Goal: Information Seeking & Learning: Learn about a topic

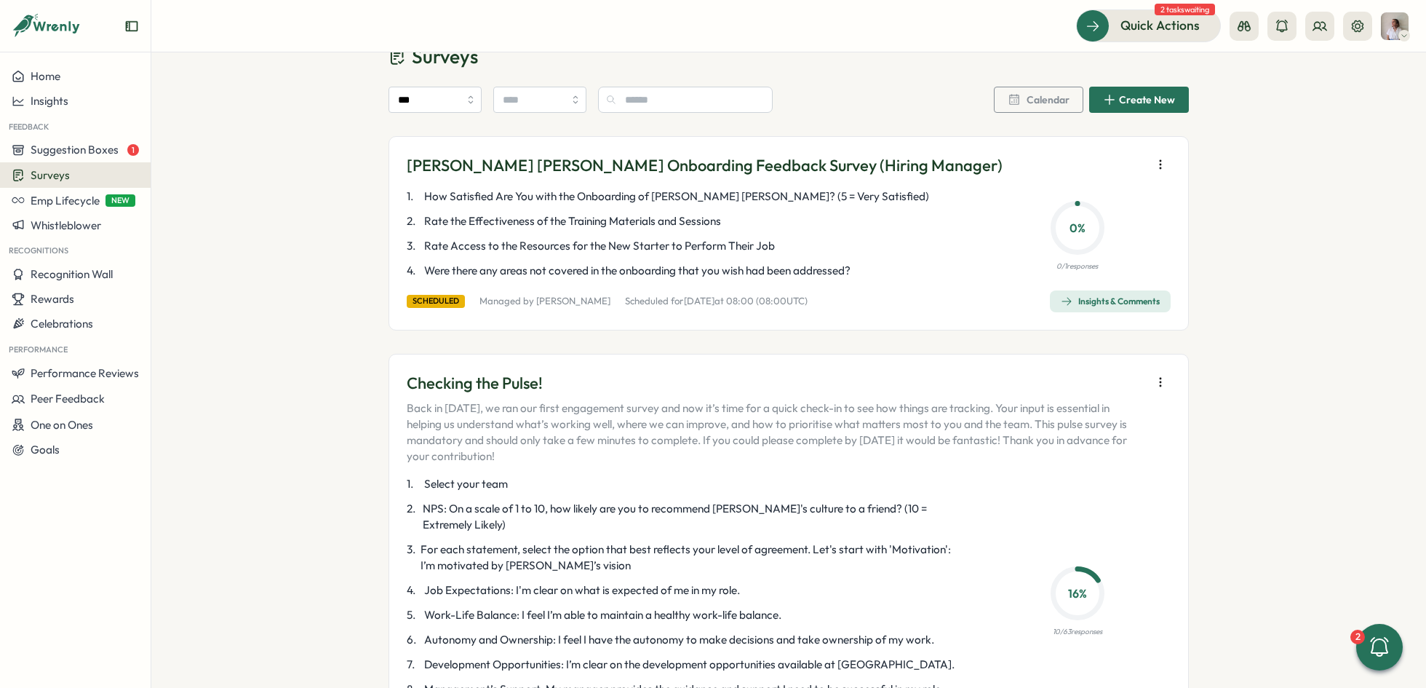
scroll to position [164, 0]
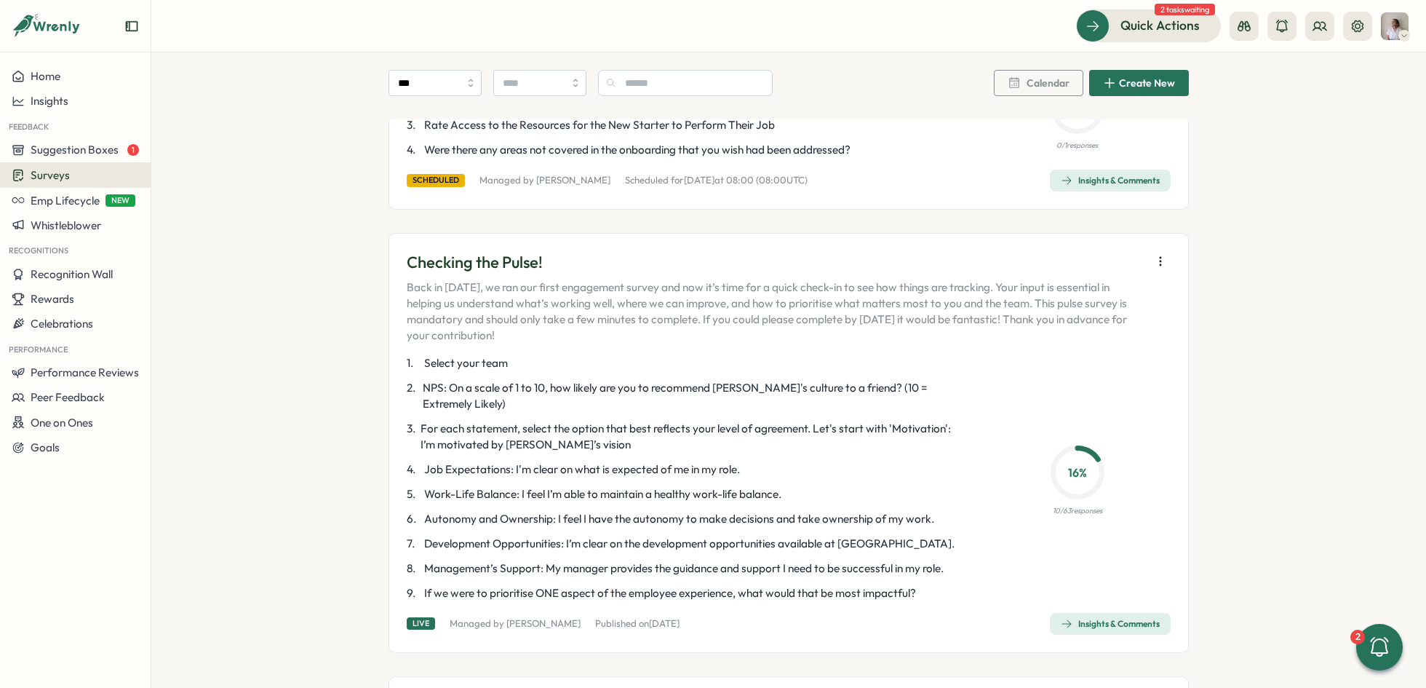
click at [1115, 617] on div "Checking the Pulse! Back in April 2025, we ran our first engagement survey and …" at bounding box center [789, 443] width 800 height 420
click at [1112, 618] on div "Insights & Comments" at bounding box center [1110, 624] width 99 height 12
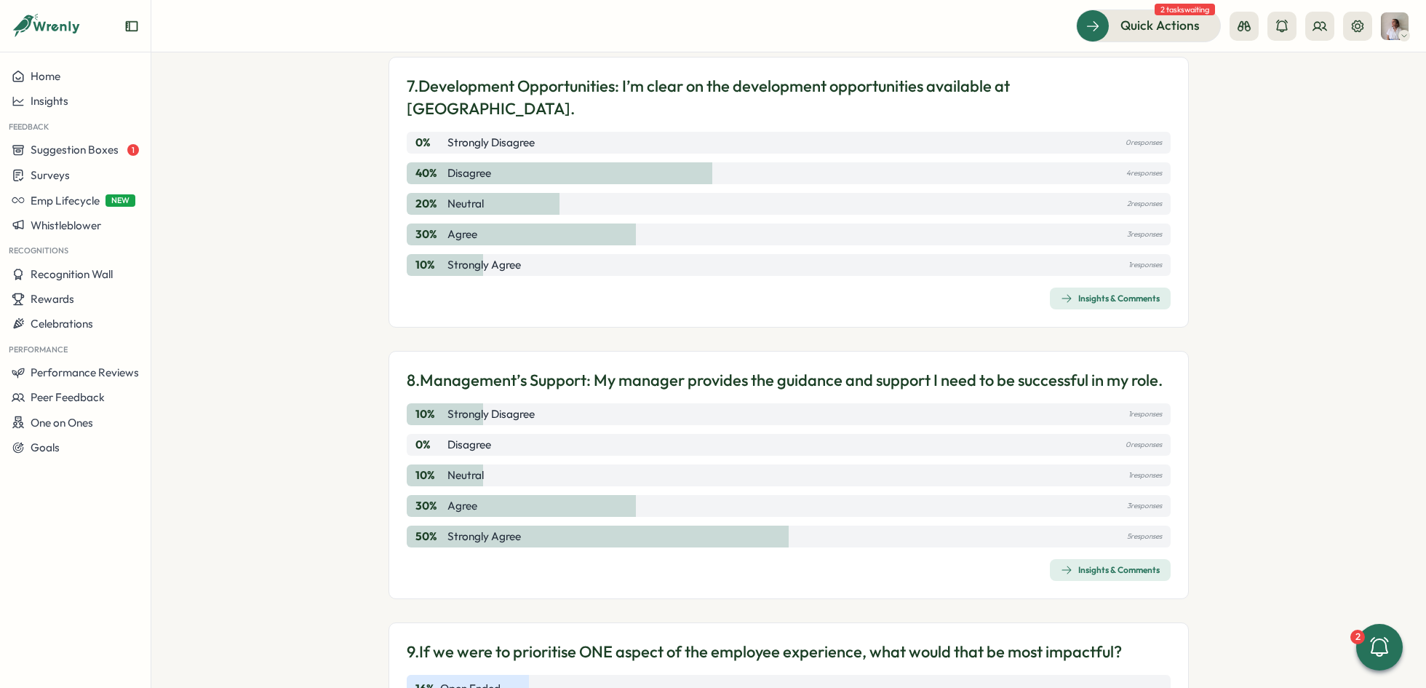
scroll to position [2125, 0]
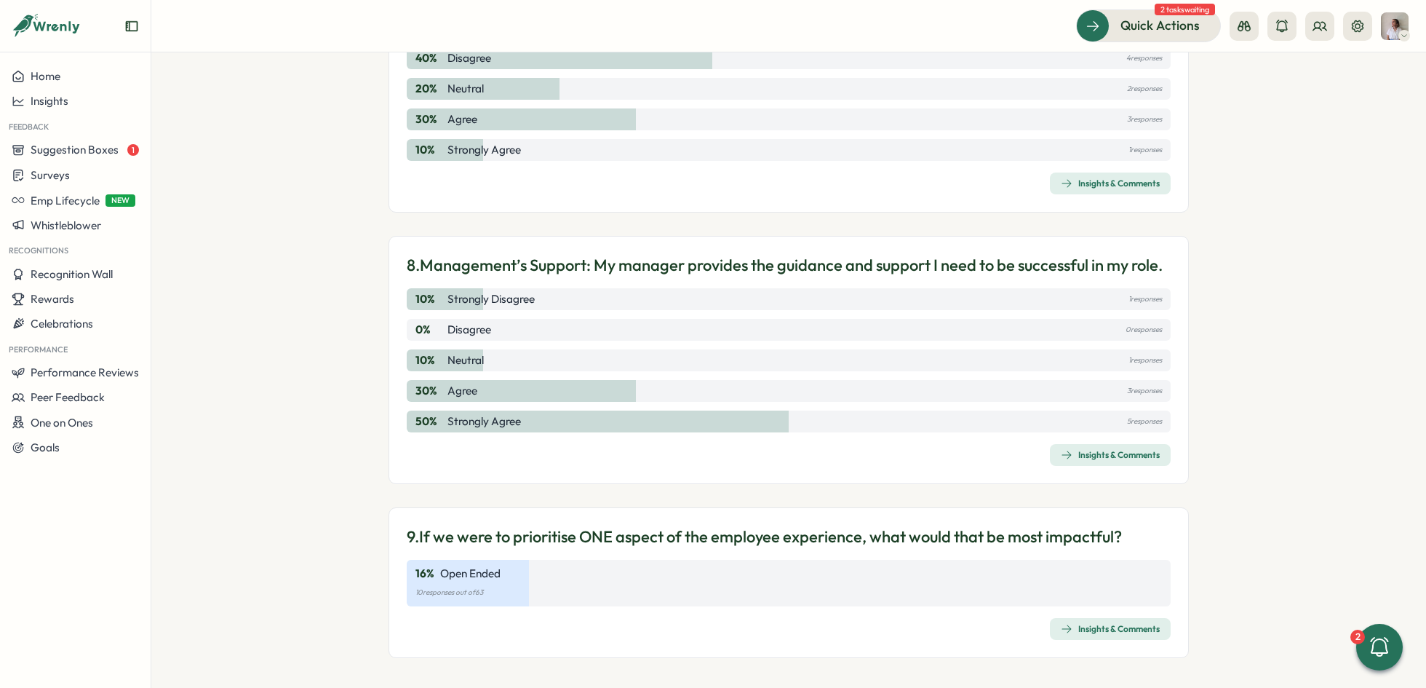
click at [1122, 624] on div "Insights & Comments" at bounding box center [1110, 629] width 99 height 12
